Goal: Communication & Community: Answer question/provide support

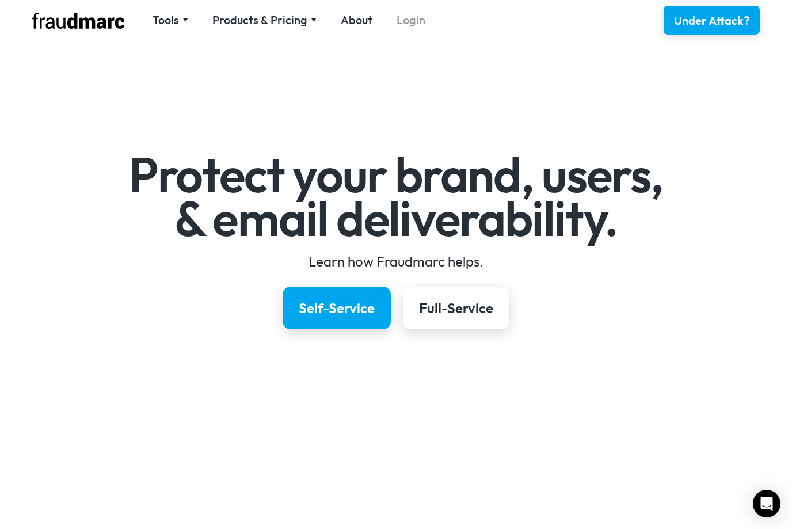
click at [408, 22] on link "Login" at bounding box center [411, 20] width 29 height 16
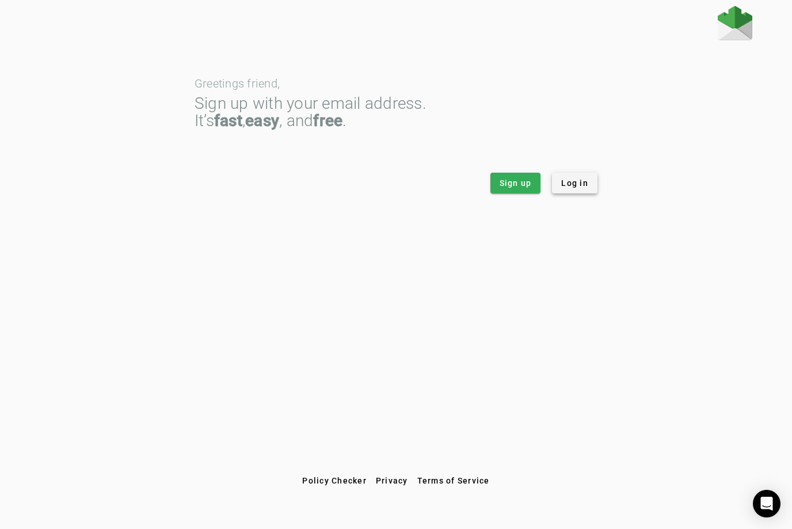
click at [575, 181] on span "Log in" at bounding box center [574, 183] width 27 height 12
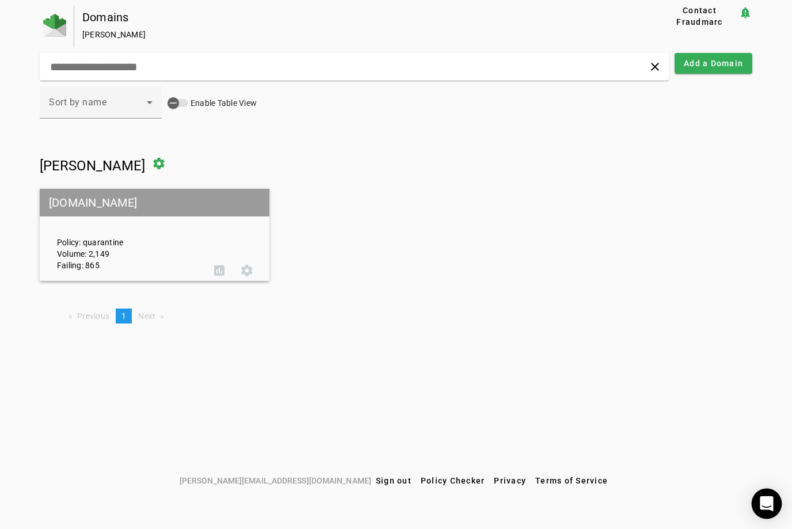
click at [761, 508] on icon "Open Intercom Messenger" at bounding box center [767, 503] width 15 height 15
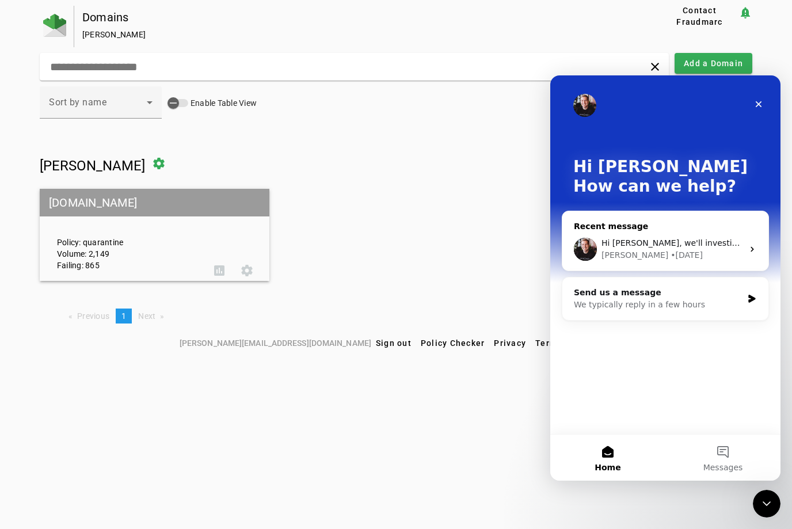
click at [707, 250] on div "[PERSON_NAME] • [DATE]" at bounding box center [673, 255] width 142 height 12
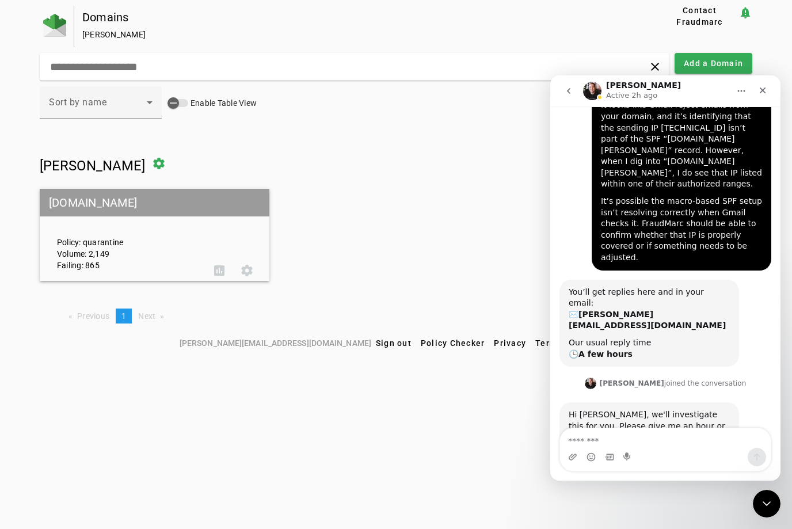
scroll to position [263, 0]
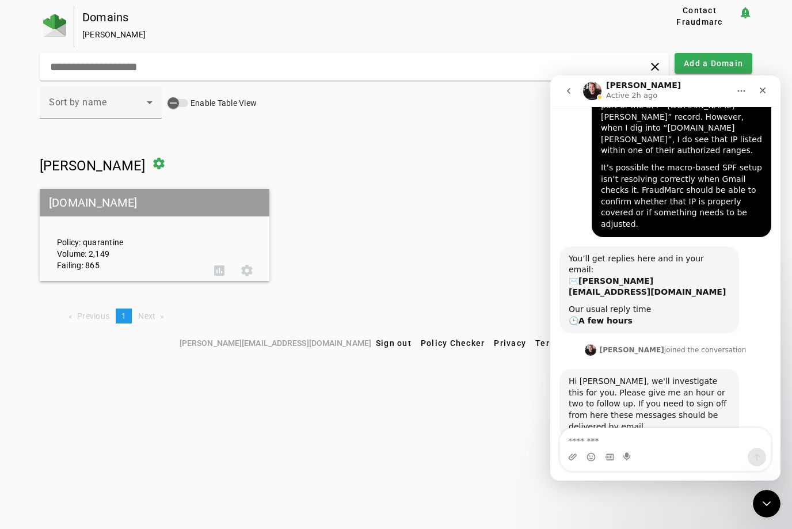
click at [663, 435] on textarea "Message…" at bounding box center [665, 438] width 211 height 20
type textarea "*"
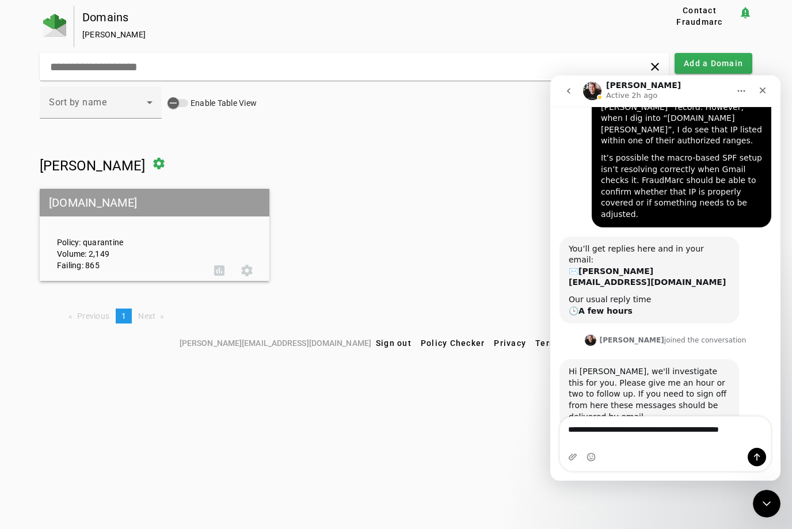
scroll to position [275, 0]
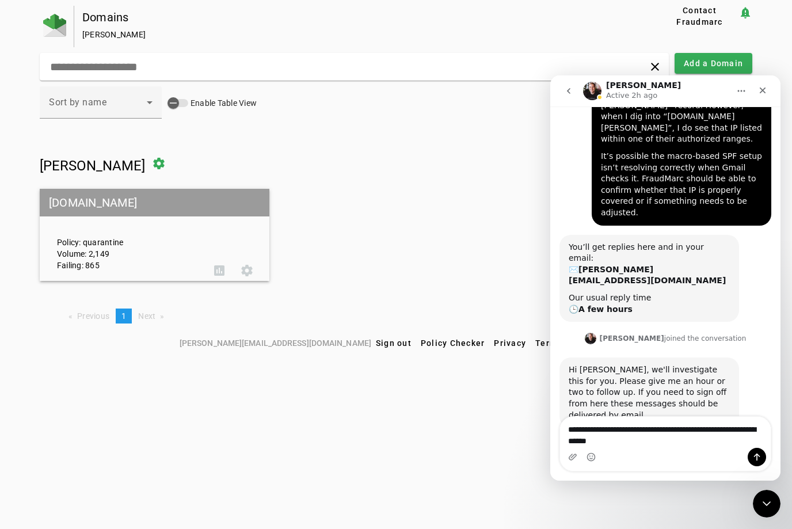
type textarea "**********"
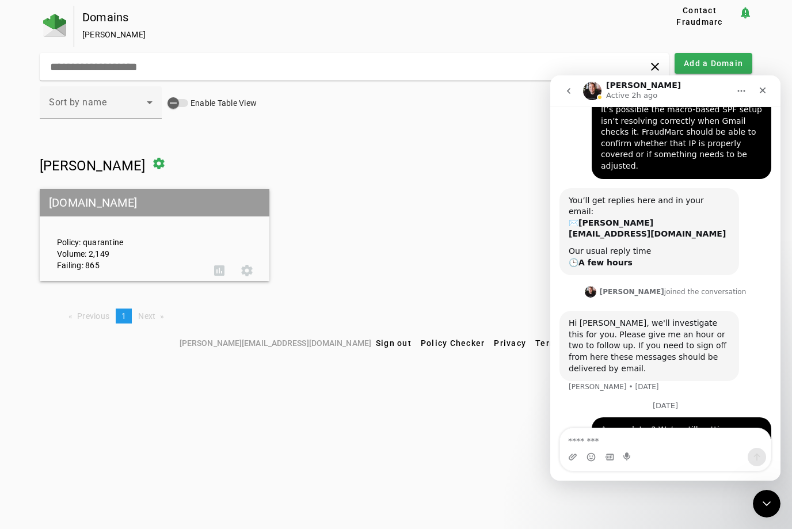
scroll to position [339, 0]
